Goal: Task Accomplishment & Management: Manage account settings

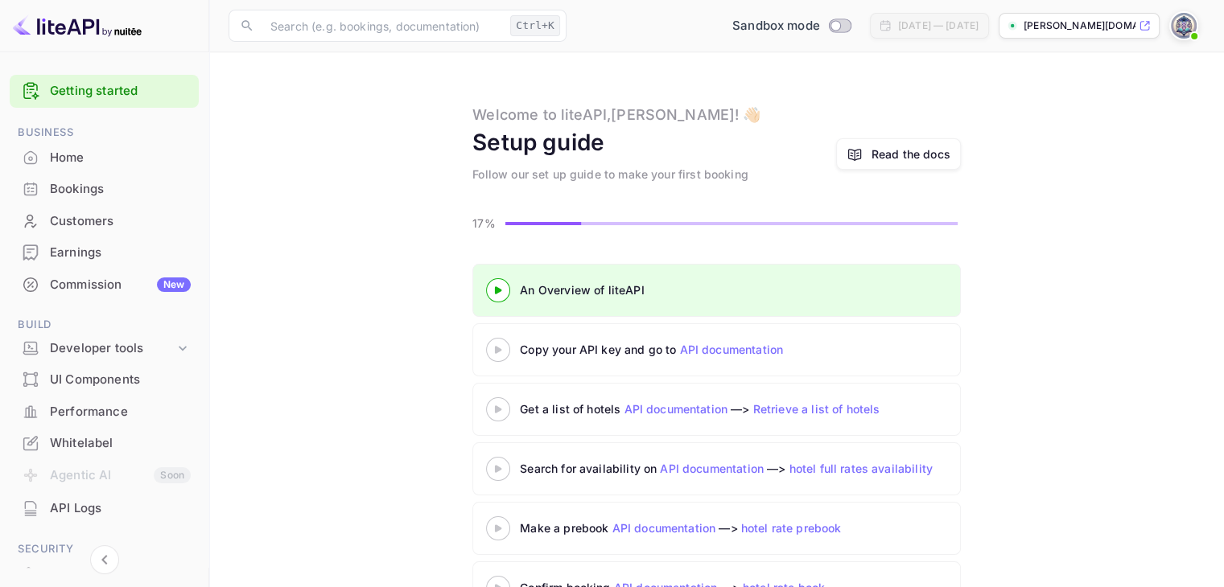
click at [497, 347] on 3 at bounding box center [498, 349] width 6 height 7
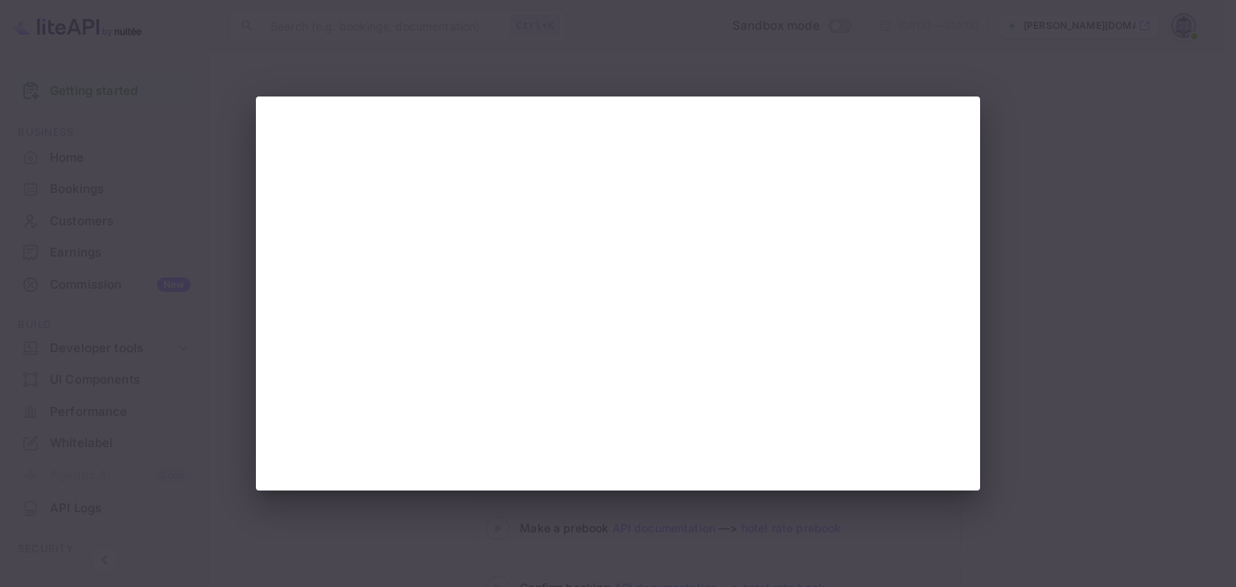
click at [483, 56] on div at bounding box center [618, 293] width 1236 height 587
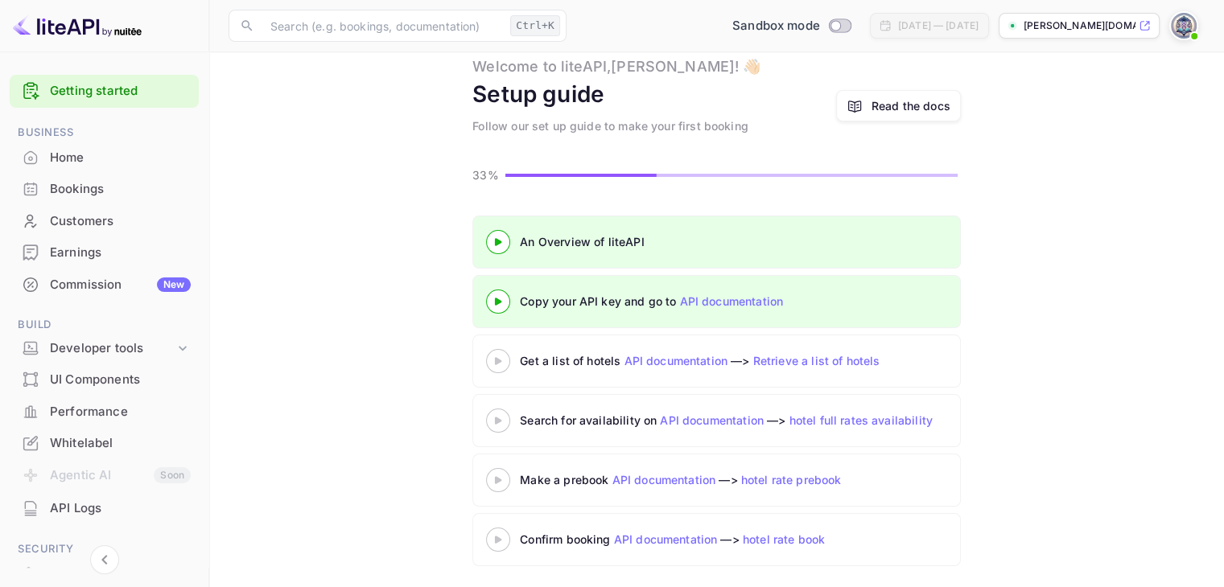
scroll to position [51, 0]
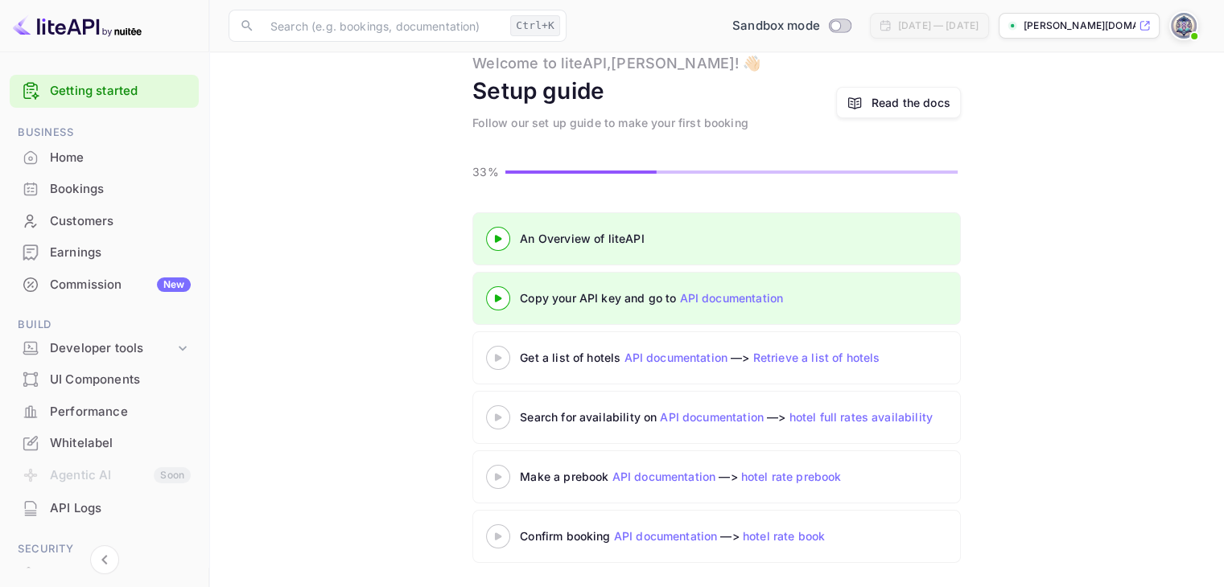
click at [501, 357] on icon at bounding box center [498, 358] width 56 height 8
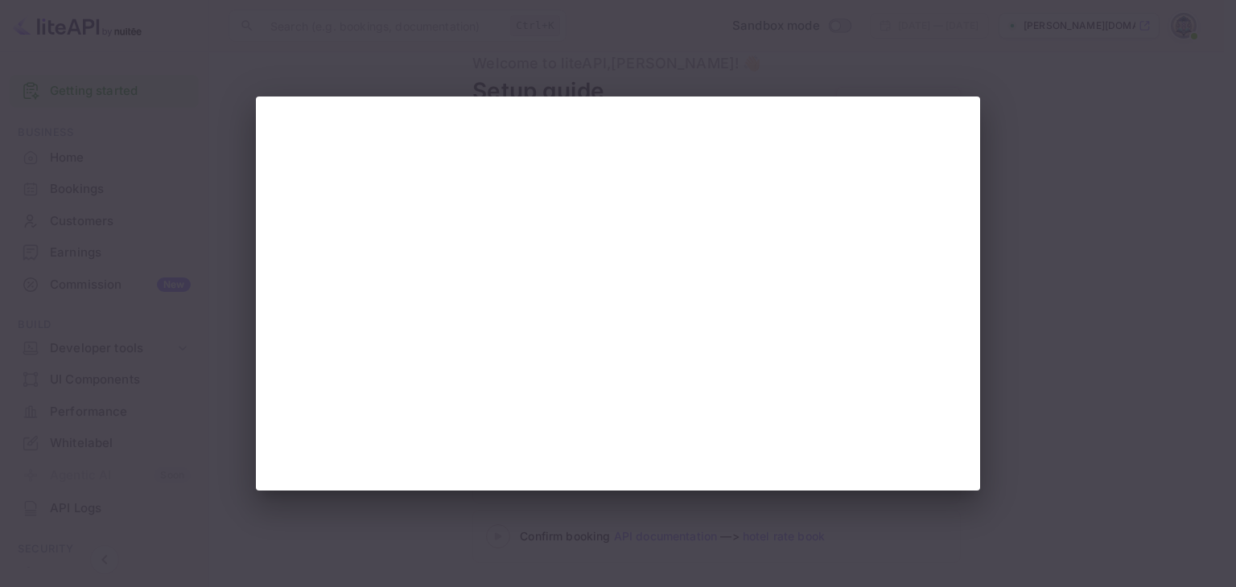
click at [612, 504] on div at bounding box center [618, 293] width 1236 height 587
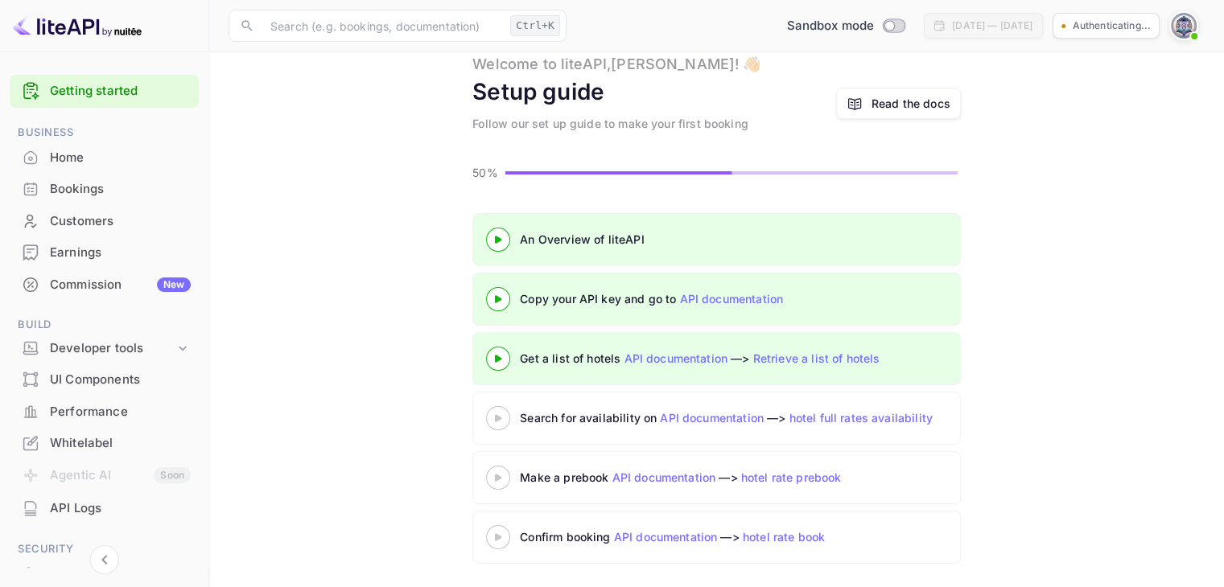
scroll to position [51, 0]
click at [536, 417] on div "Search for availability on API documentation —> hotel full rates availability" at bounding box center [801, 417] width 563 height 17
click at [496, 414] on 3 at bounding box center [498, 417] width 6 height 7
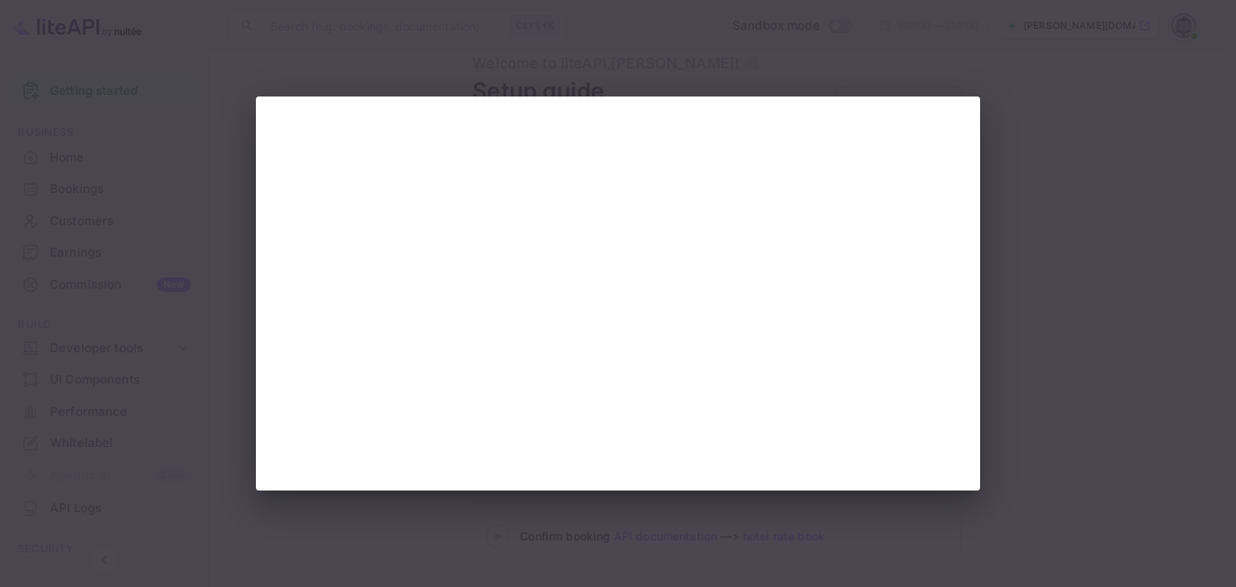
click at [515, 516] on div at bounding box center [618, 293] width 1236 height 587
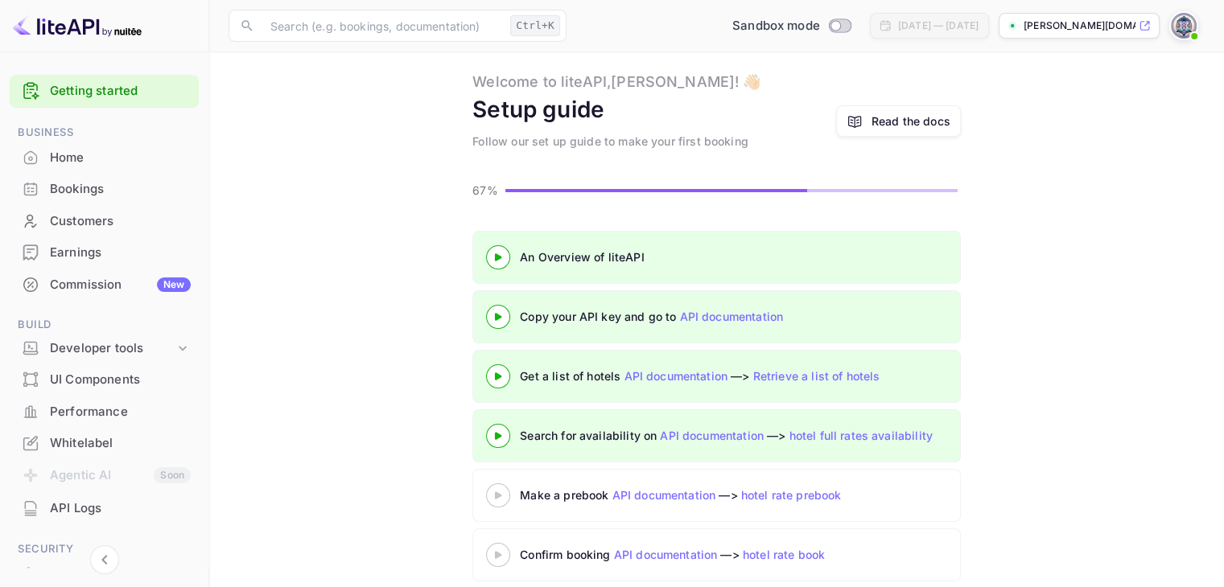
scroll to position [51, 0]
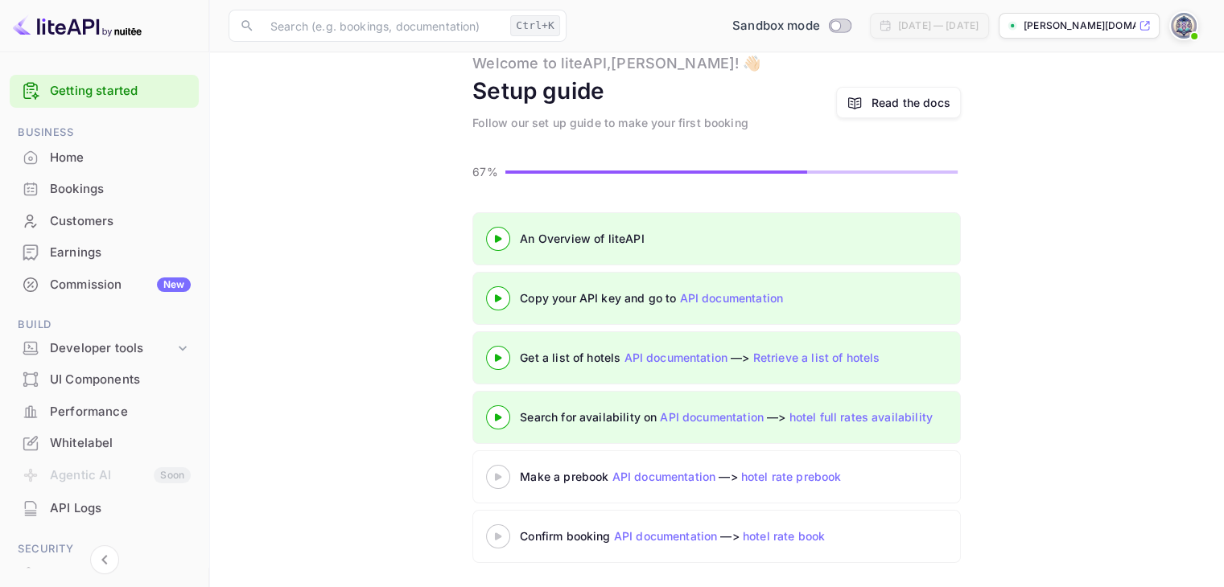
click at [491, 476] on icon at bounding box center [498, 477] width 56 height 8
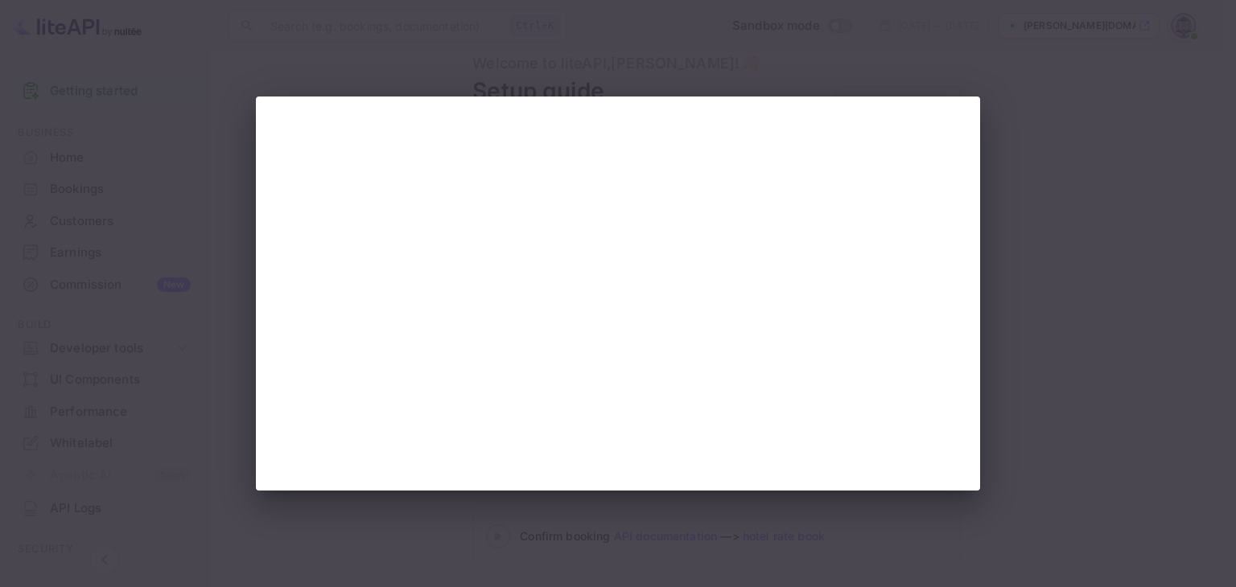
click at [1023, 318] on div at bounding box center [618, 293] width 1236 height 587
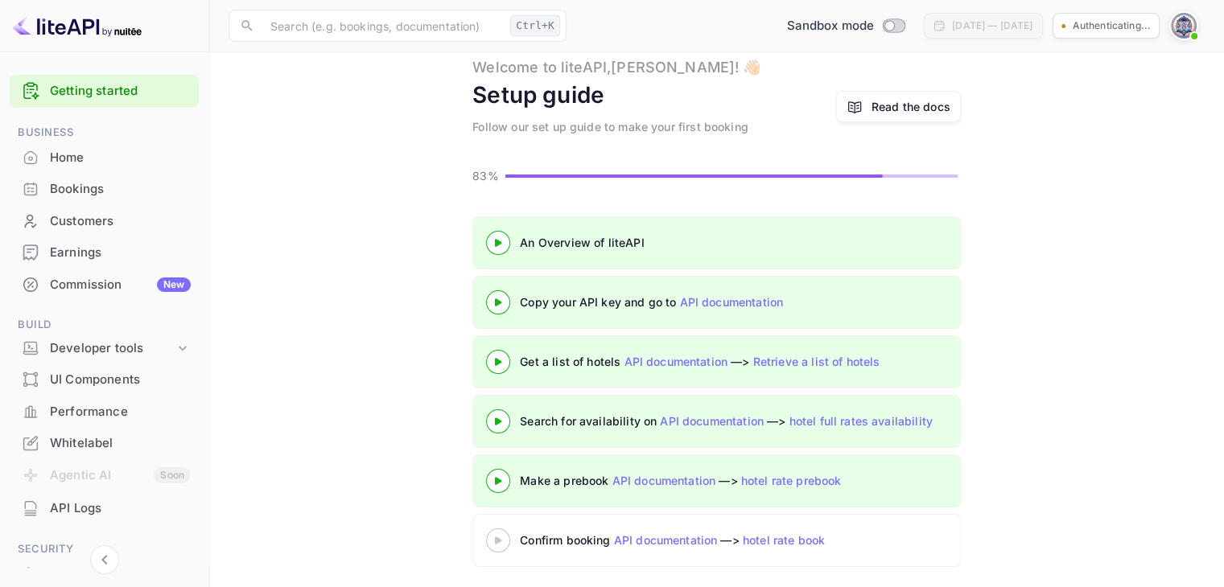
scroll to position [51, 0]
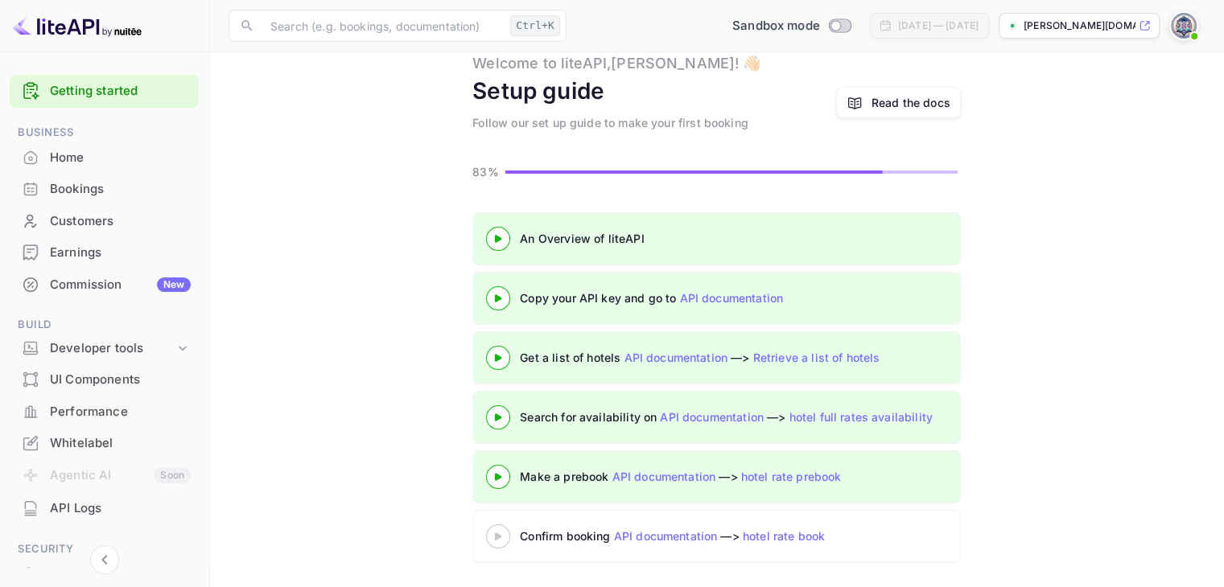
click at [518, 533] on icon at bounding box center [498, 537] width 56 height 8
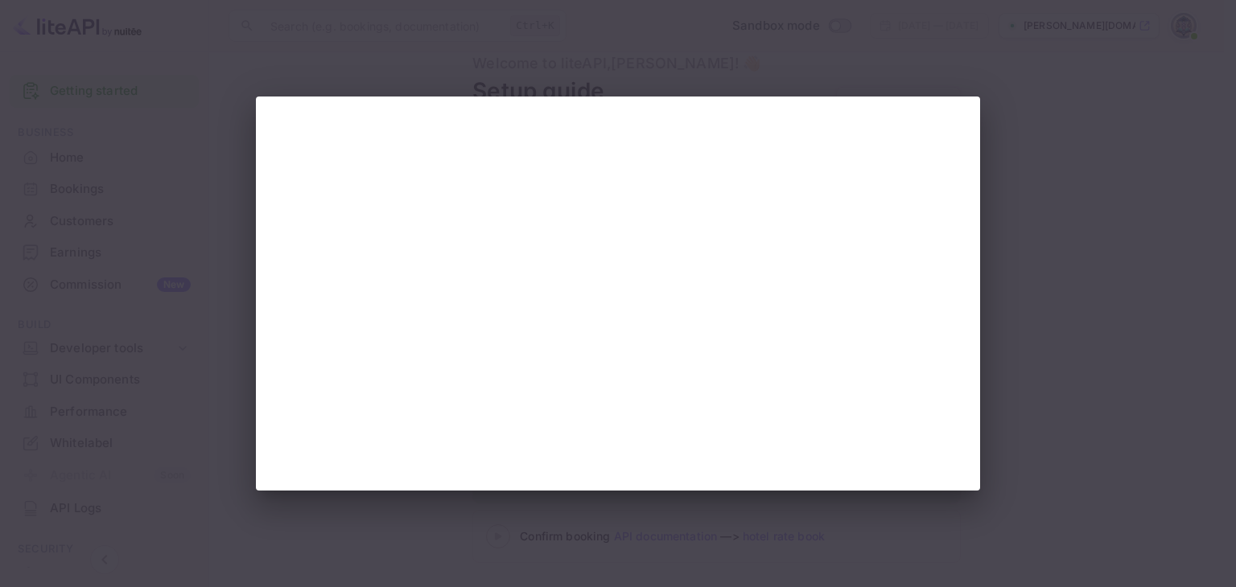
click at [417, 69] on div at bounding box center [618, 293] width 1236 height 587
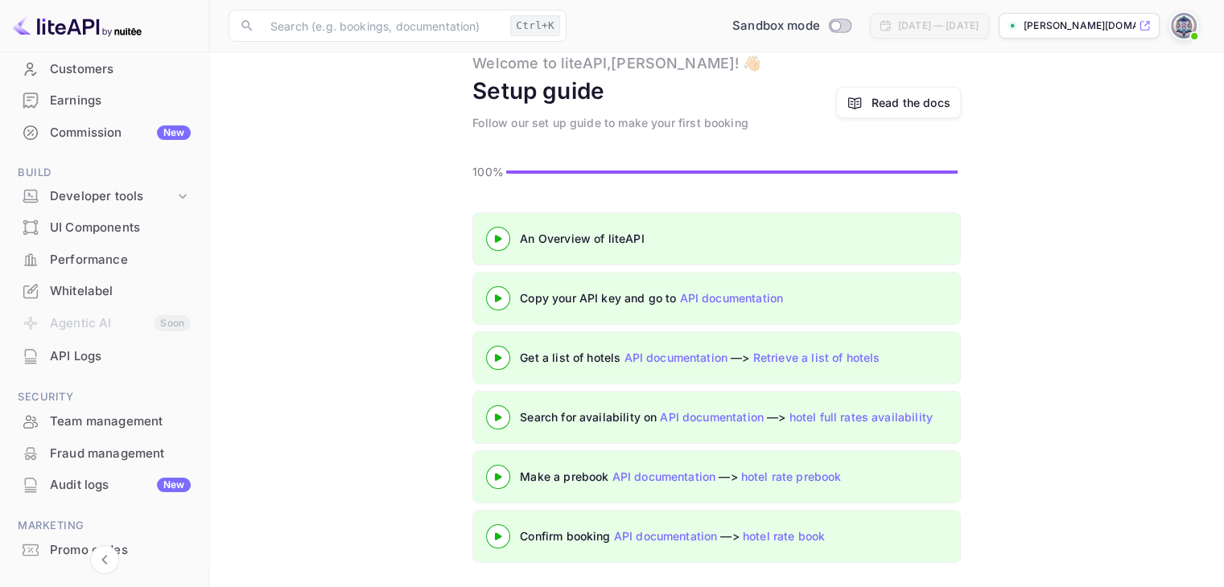
scroll to position [161, 0]
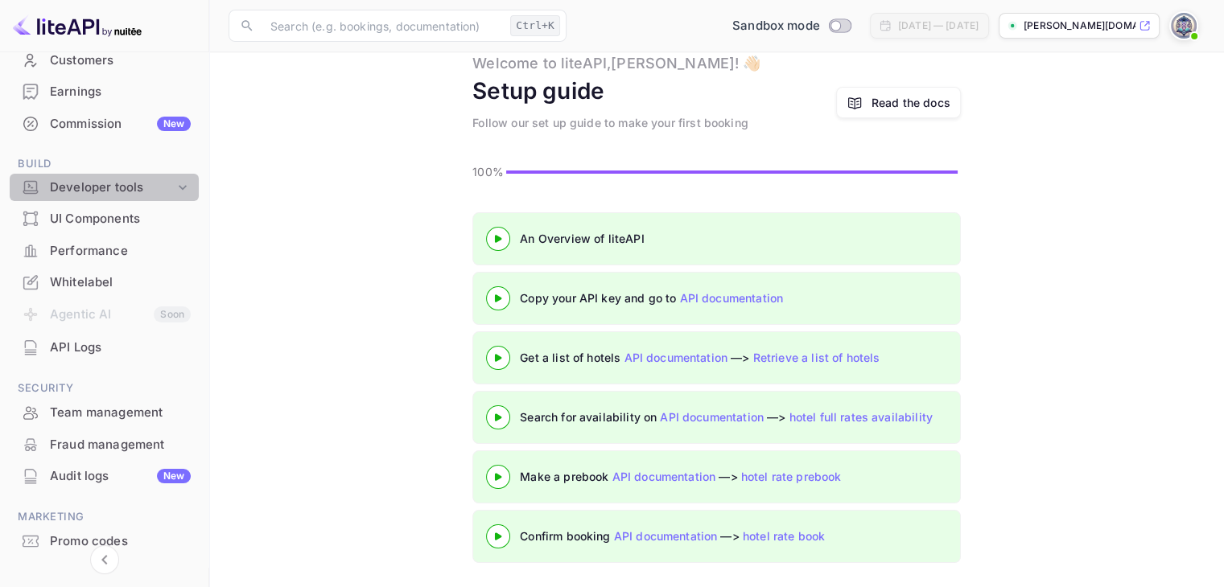
click at [122, 186] on div "Developer tools" at bounding box center [112, 188] width 125 height 19
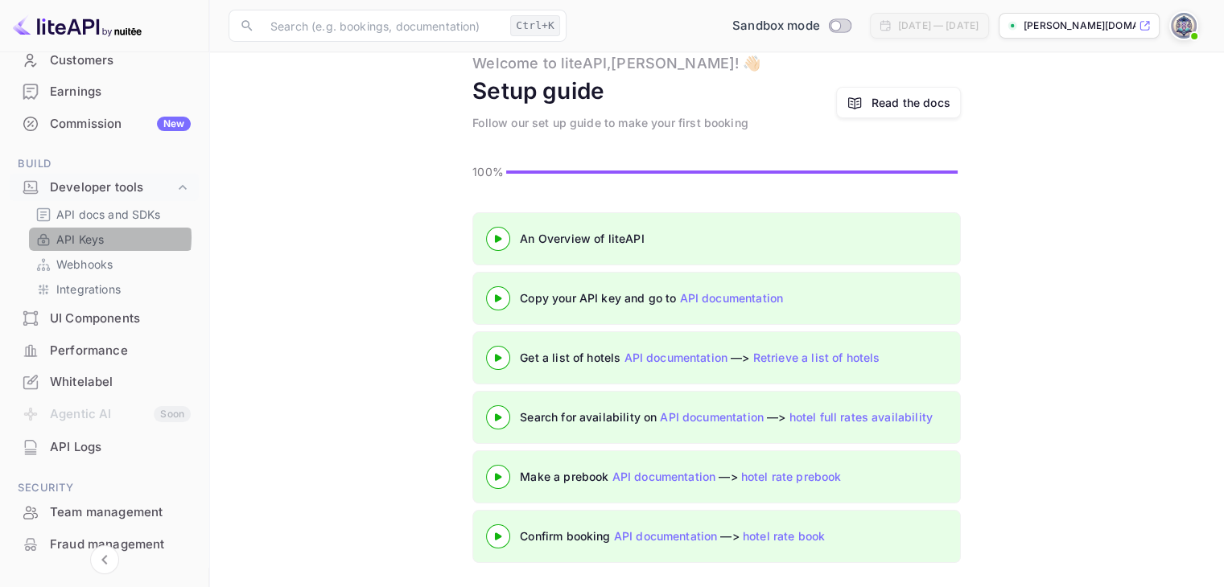
click at [104, 237] on link "API Keys" at bounding box center [110, 239] width 150 height 17
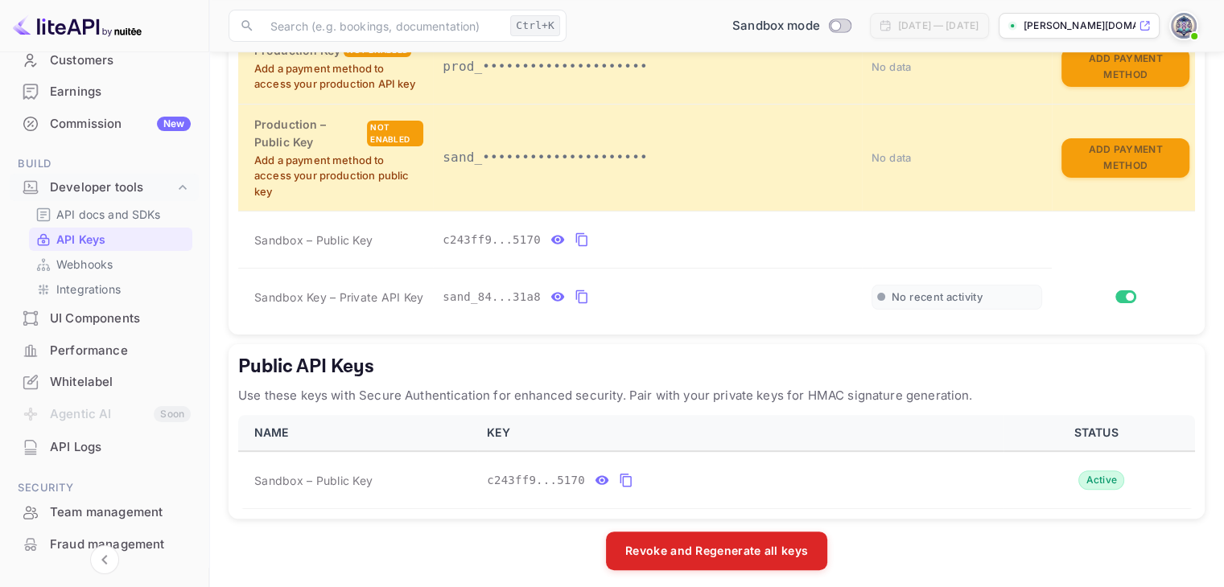
scroll to position [426, 0]
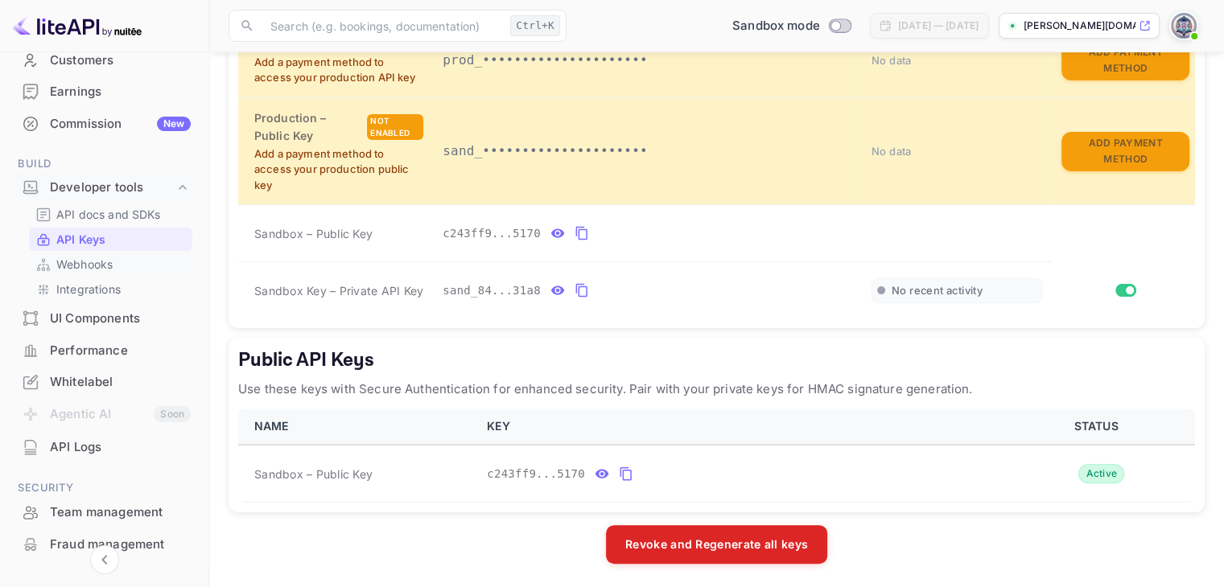
click at [103, 263] on p "Webhooks" at bounding box center [84, 264] width 56 height 17
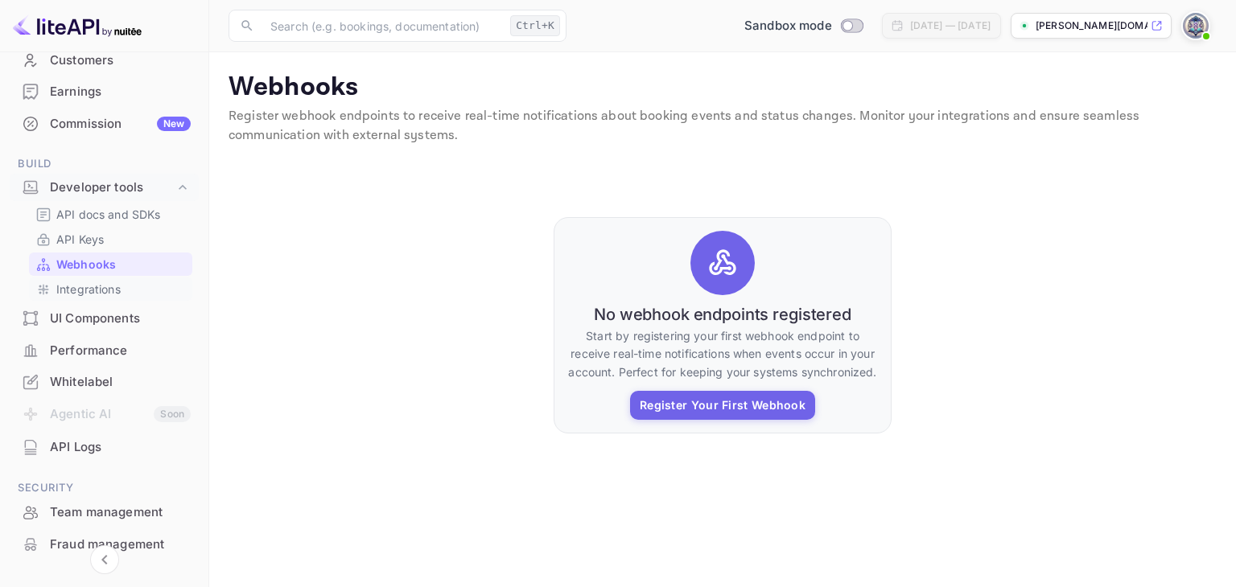
click at [116, 288] on p "Integrations" at bounding box center [88, 289] width 64 height 17
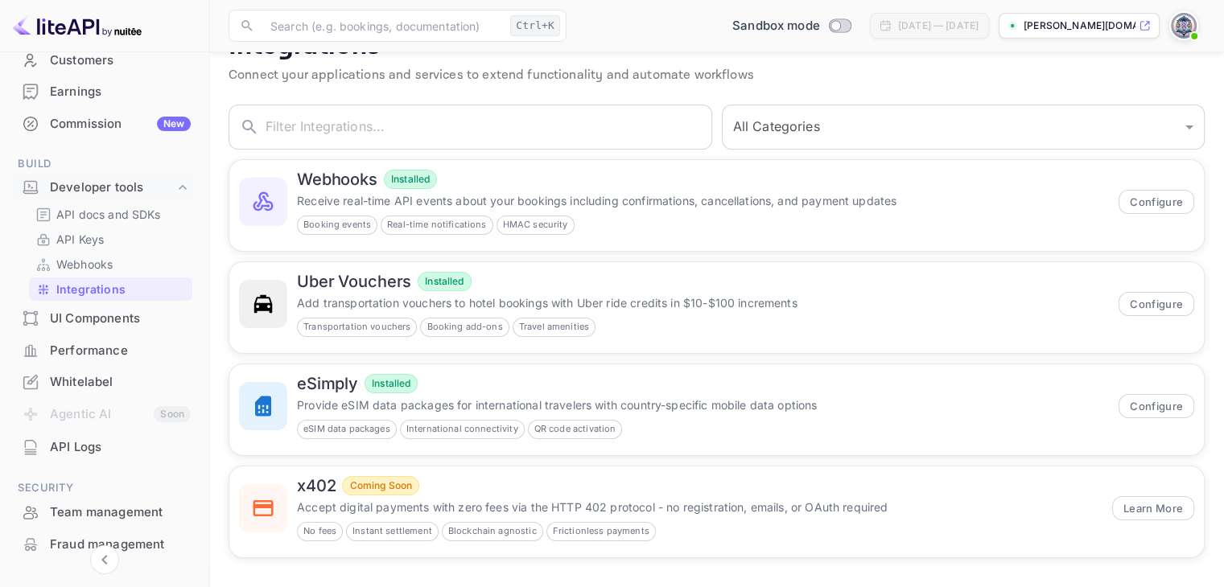
scroll to position [43, 0]
click at [109, 316] on div "UI Components" at bounding box center [120, 319] width 141 height 19
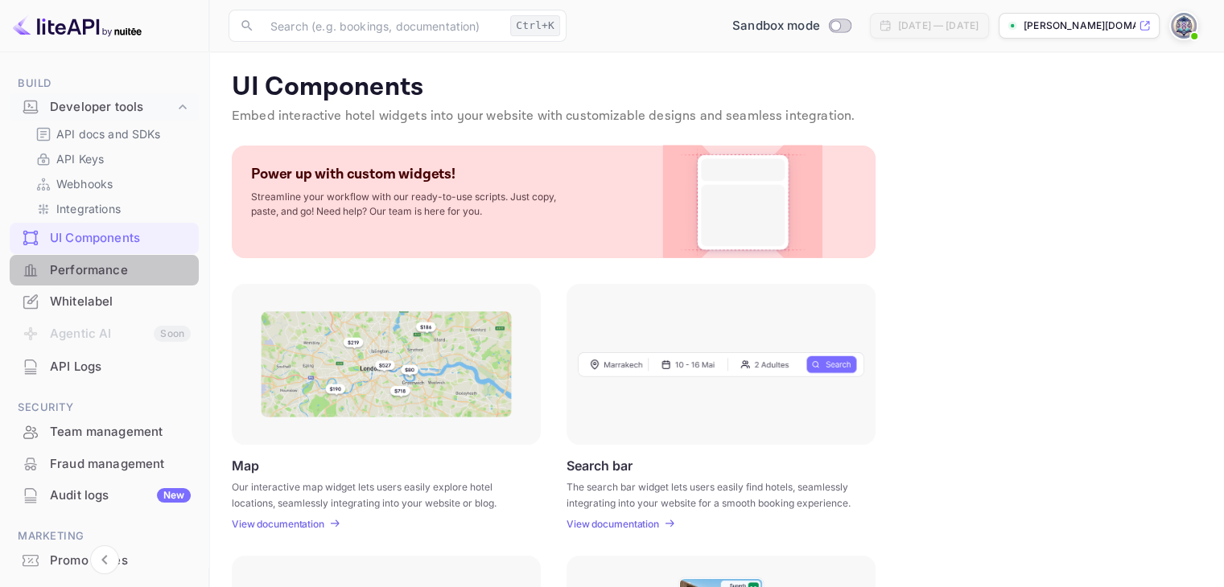
click at [125, 279] on div "Performance" at bounding box center [104, 270] width 189 height 31
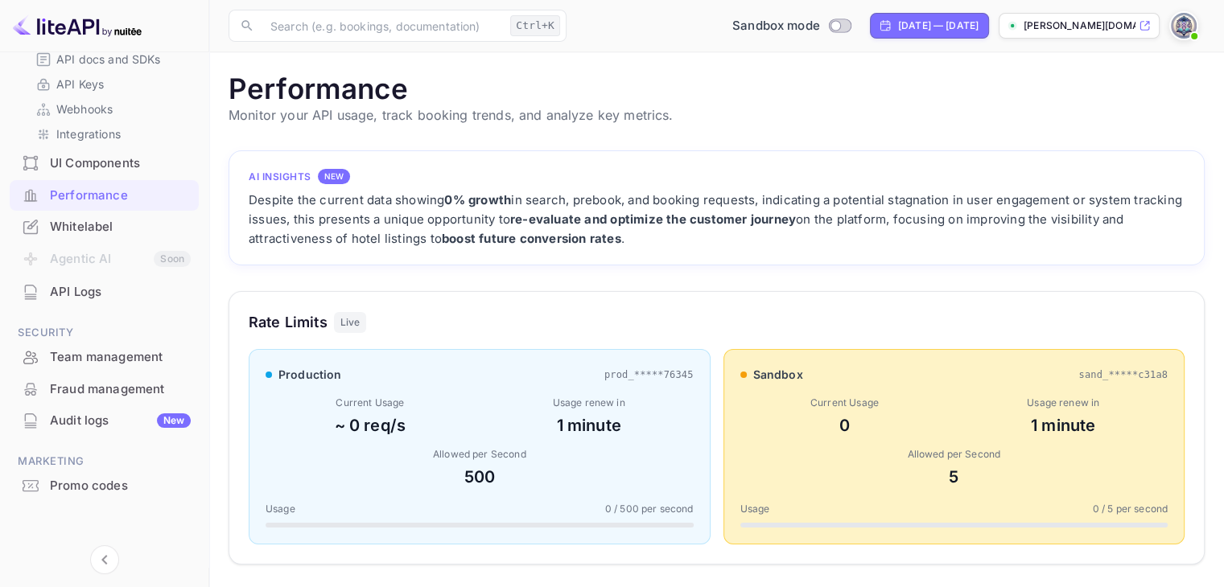
scroll to position [319, 0]
click at [122, 483] on div "Promo codes" at bounding box center [120, 483] width 141 height 19
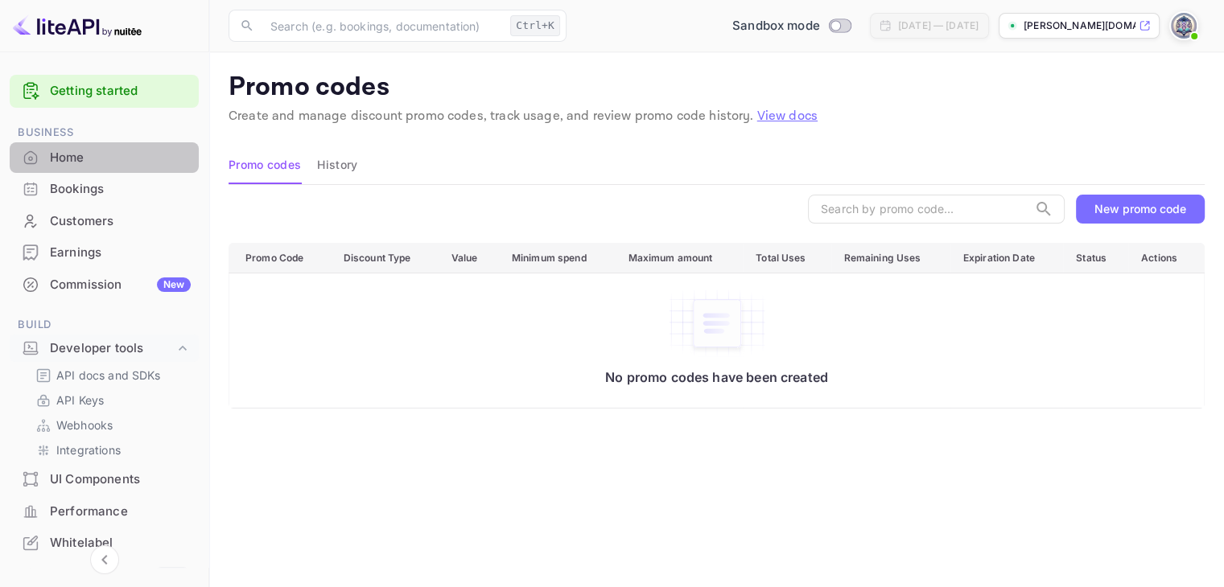
click at [110, 159] on div "Home" at bounding box center [120, 158] width 141 height 19
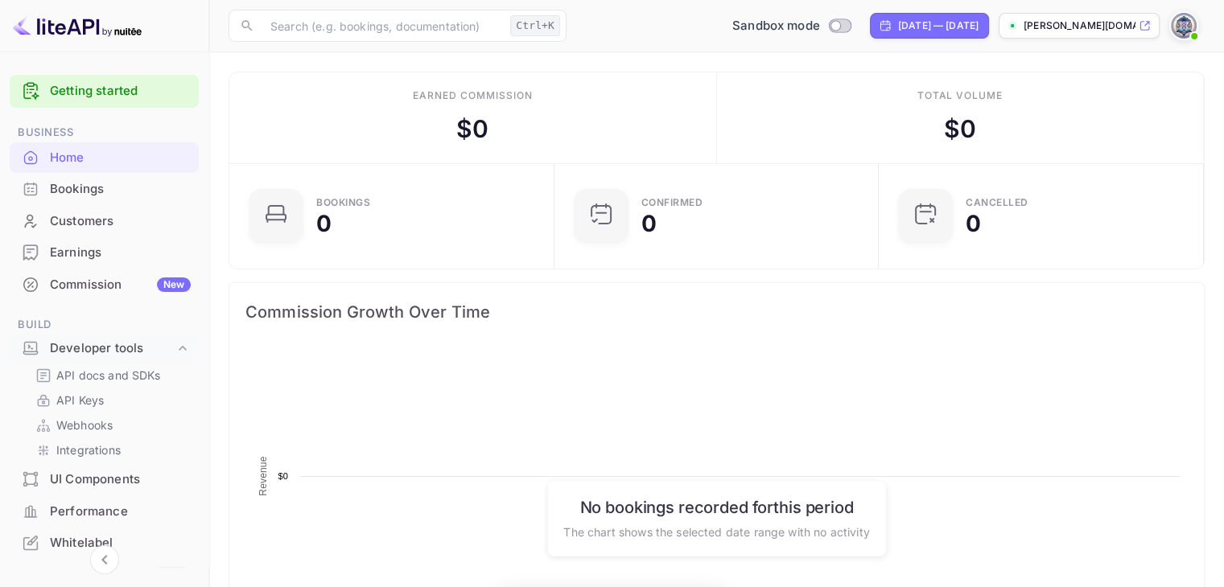
scroll to position [249, 303]
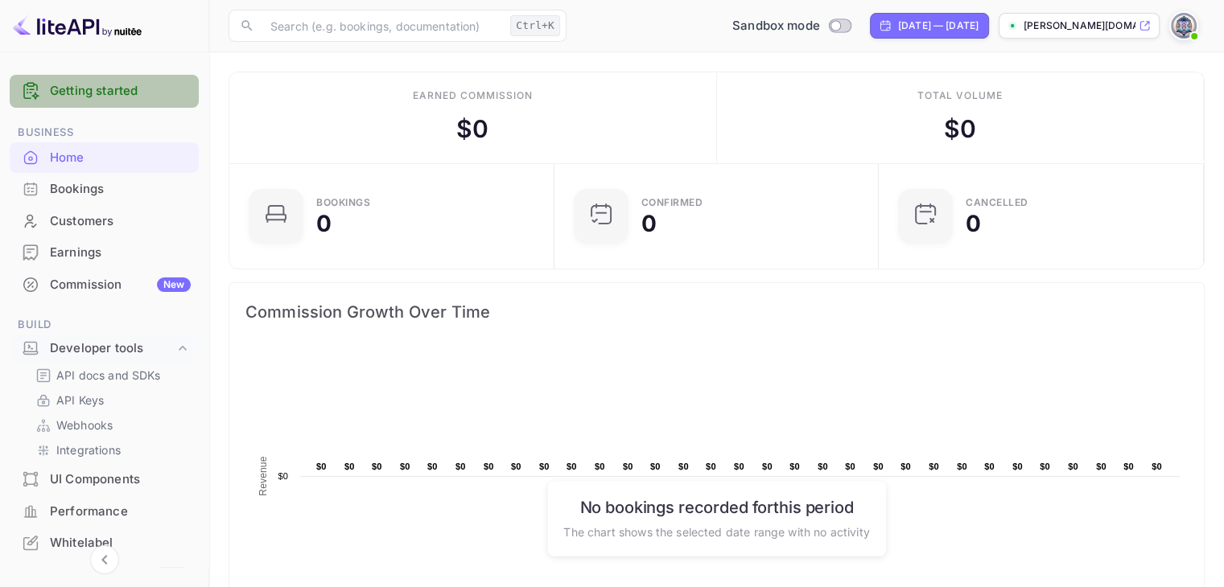
click at [128, 92] on link "Getting started" at bounding box center [120, 91] width 141 height 19
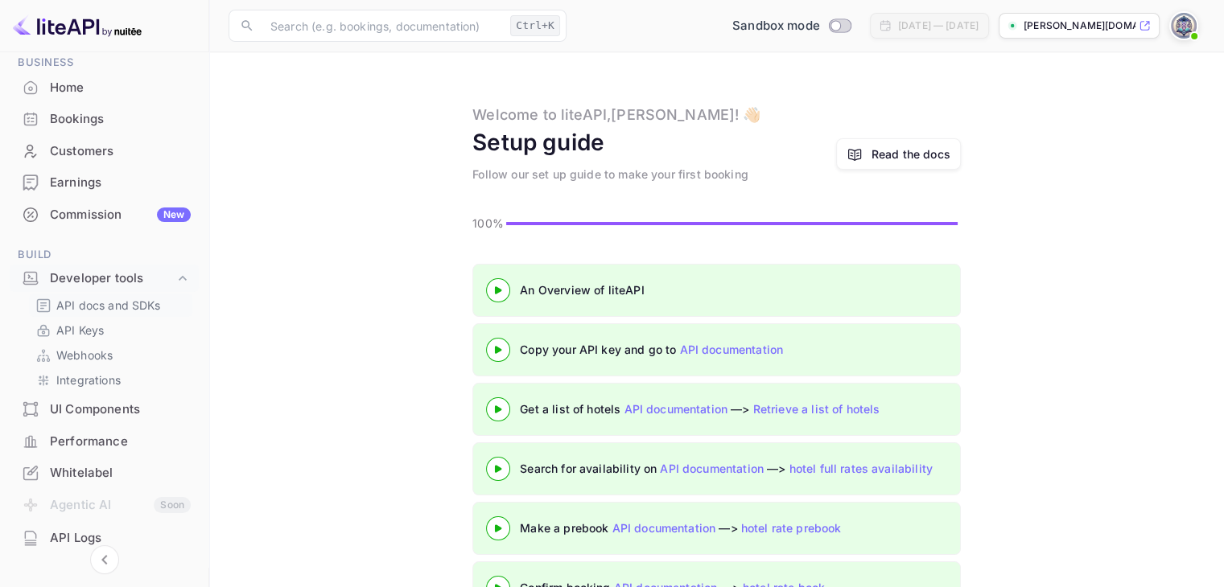
scroll to position [80, 0]
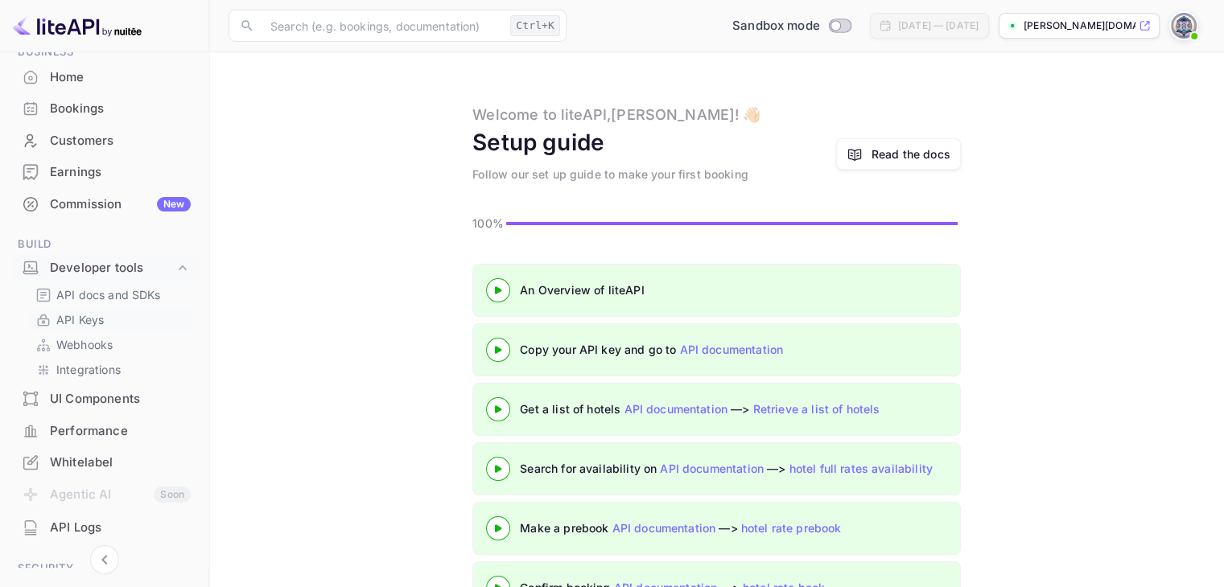
click at [71, 319] on p "API Keys" at bounding box center [79, 319] width 47 height 17
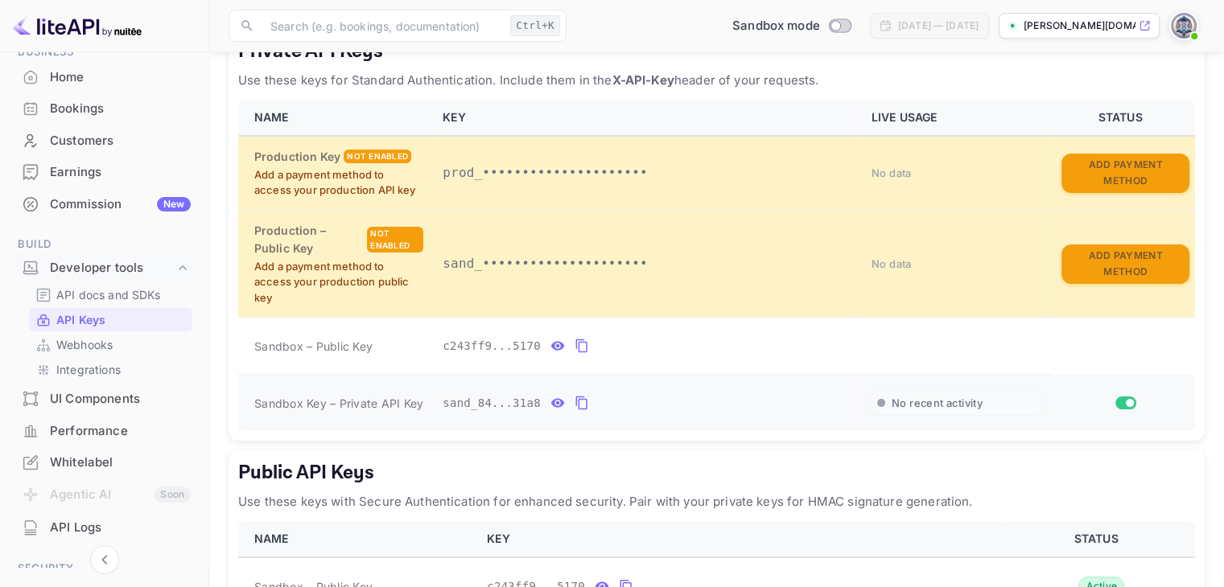
scroll to position [322, 0]
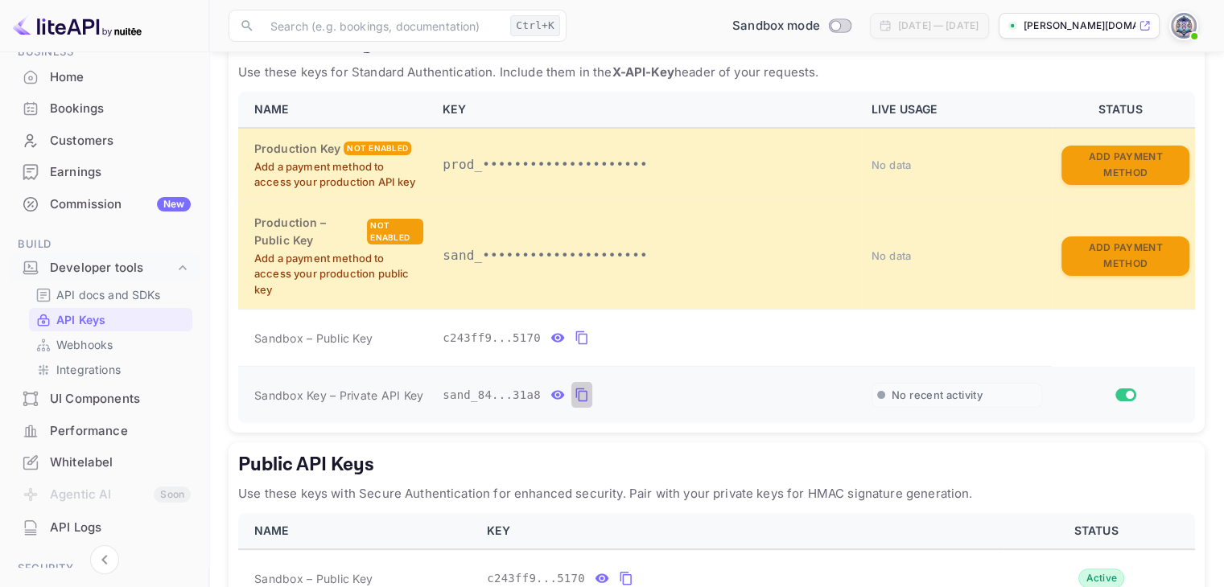
click at [575, 396] on icon "private api keys table" at bounding box center [580, 396] width 11 height 14
